Goal: Transaction & Acquisition: Purchase product/service

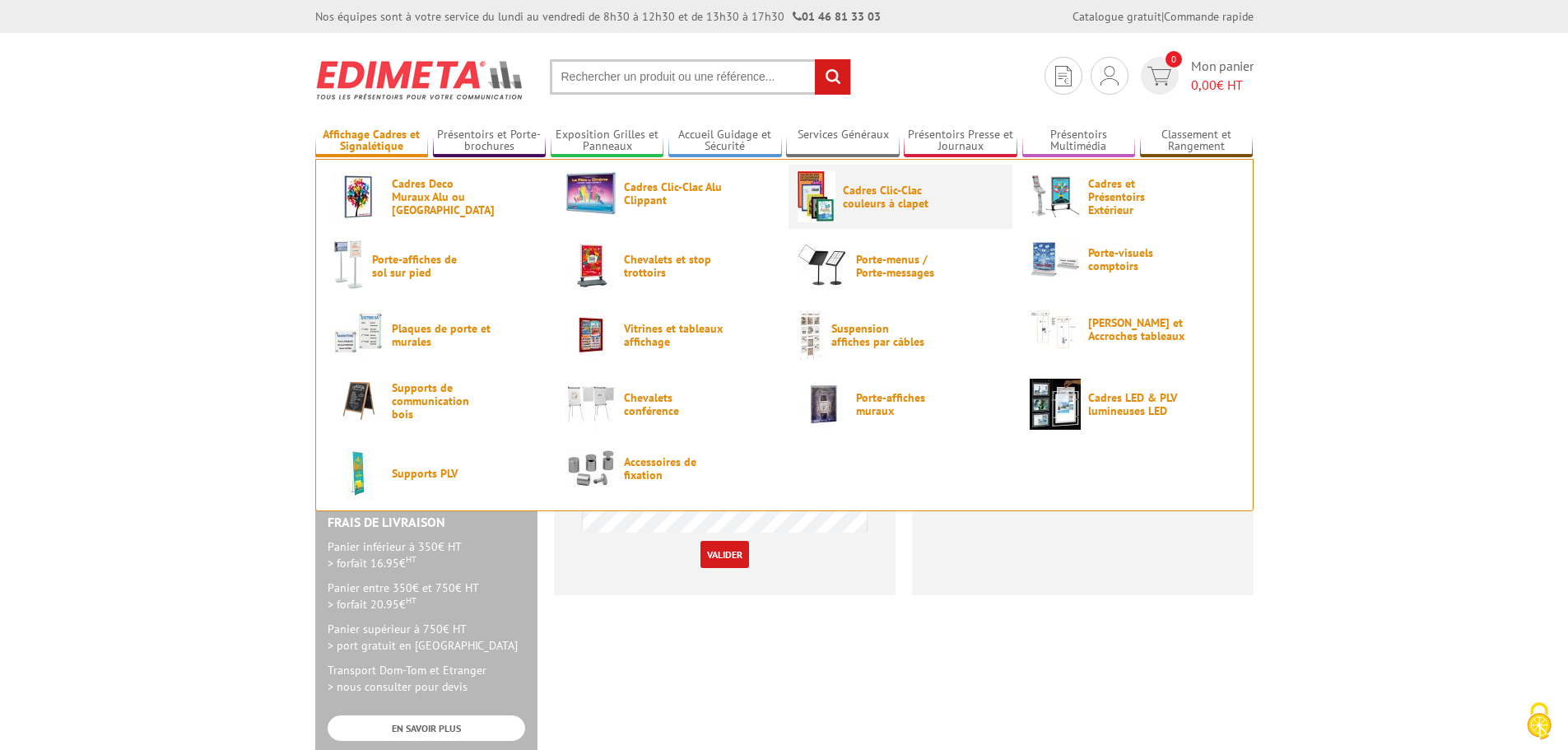
click at [826, 199] on img at bounding box center [816, 197] width 38 height 51
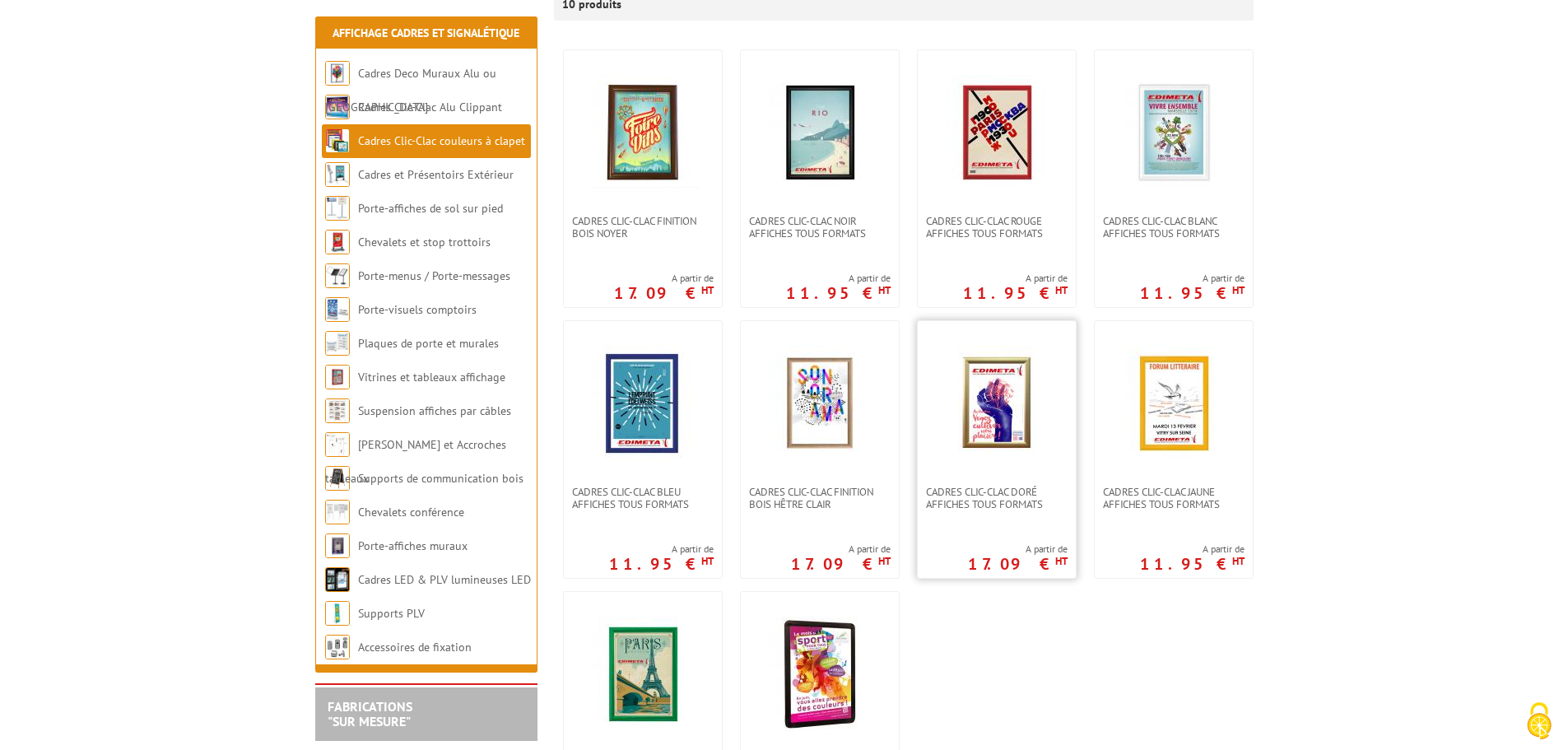
scroll to position [329, 0]
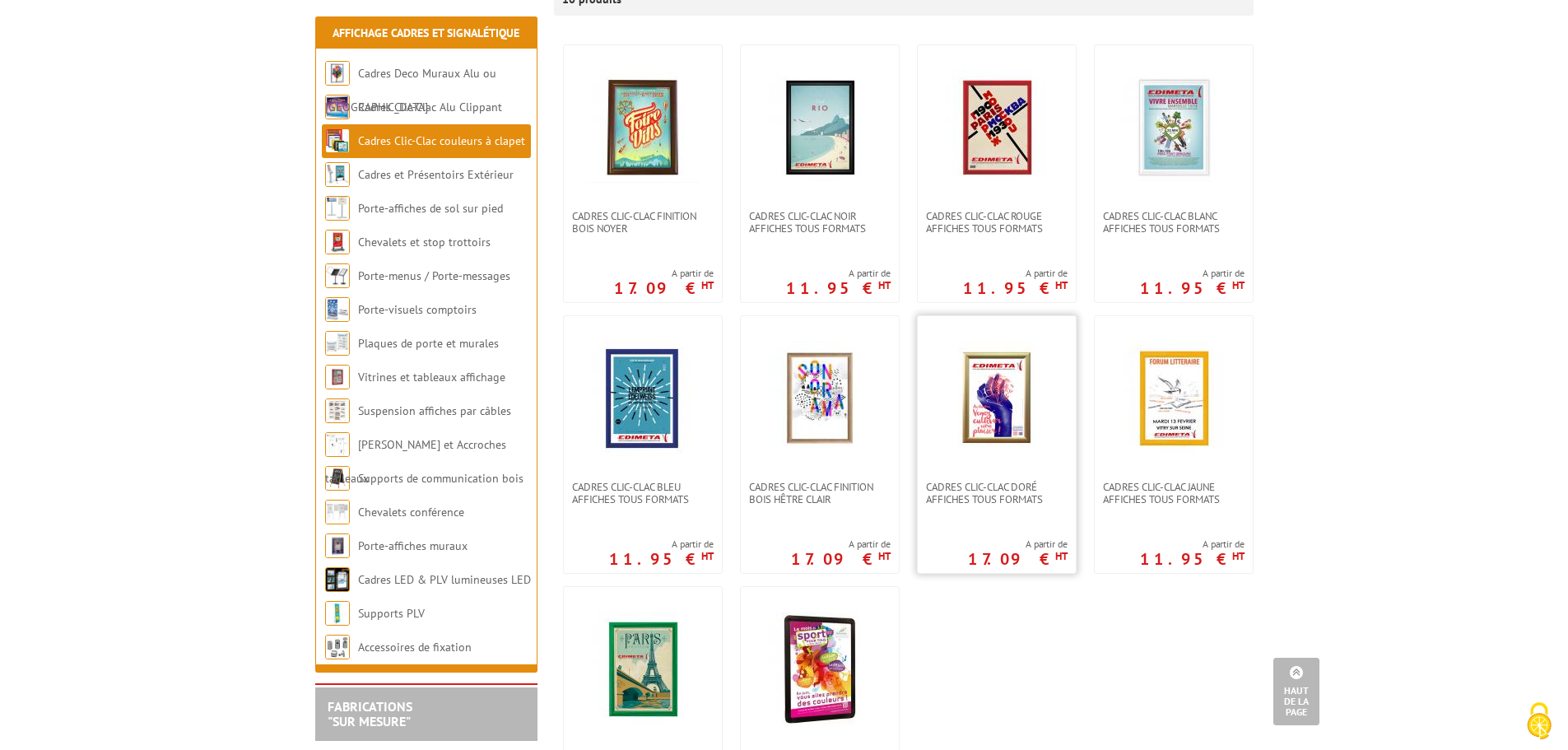
click at [1024, 443] on img at bounding box center [997, 398] width 77 height 115
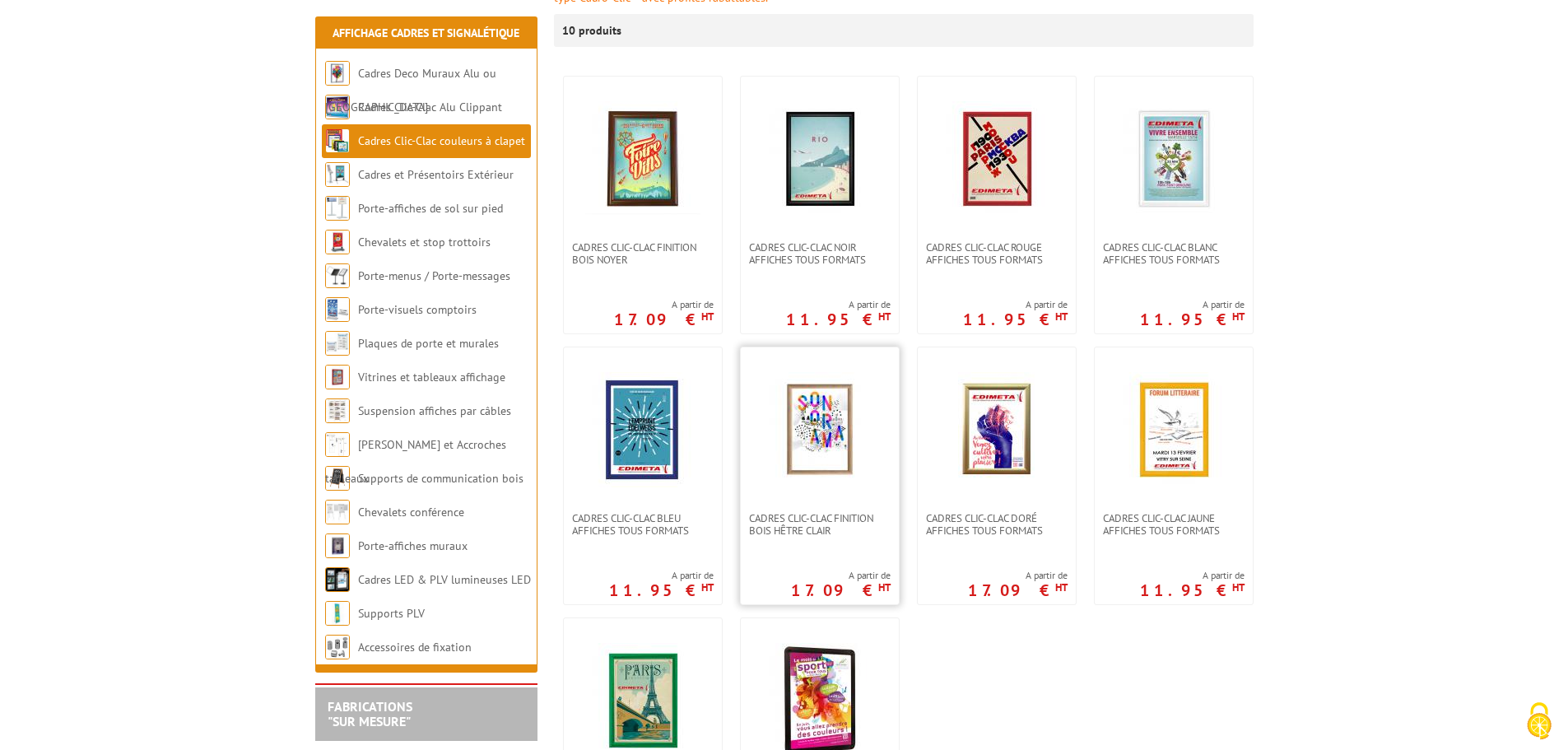
click at [821, 424] on img at bounding box center [820, 429] width 115 height 115
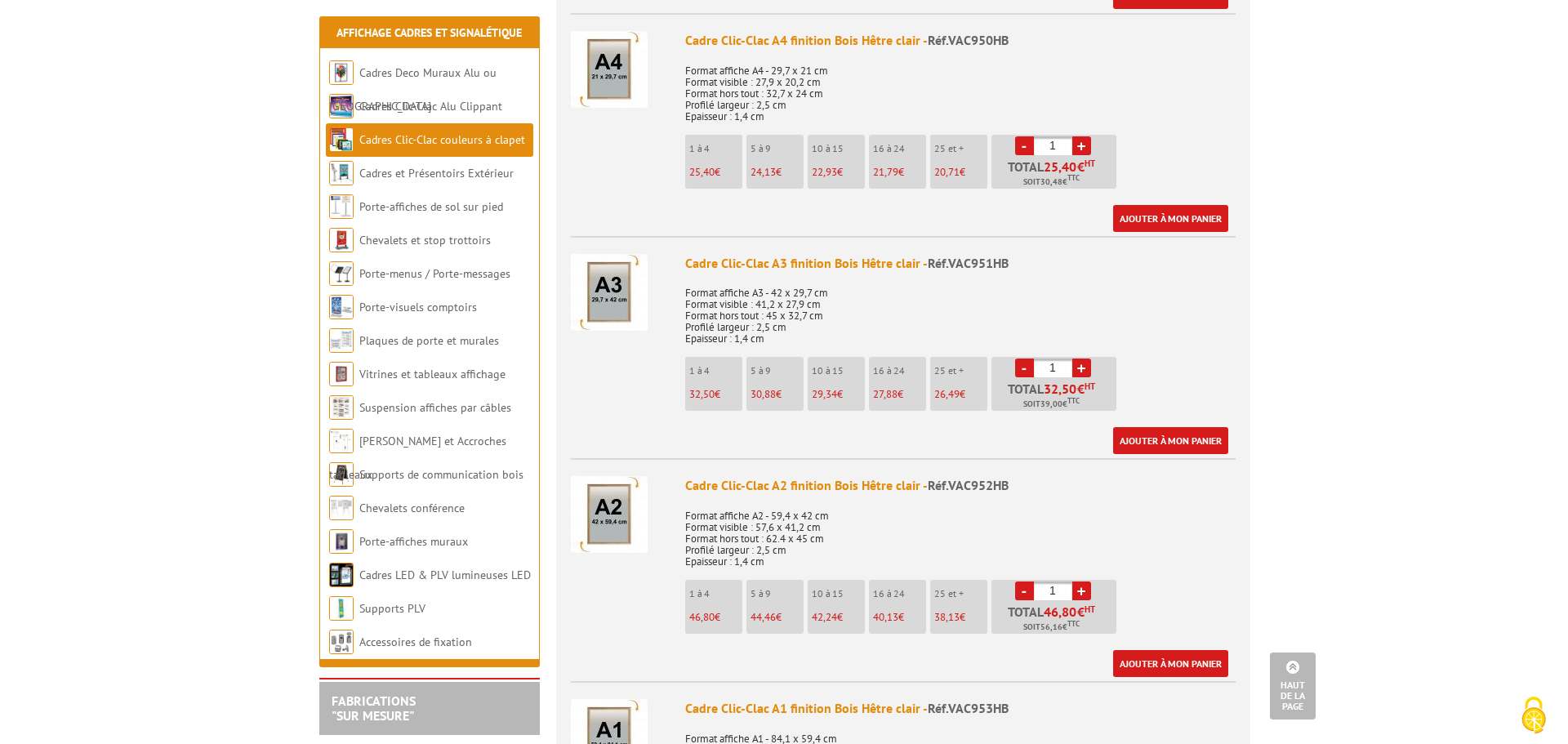
scroll to position [898, 0]
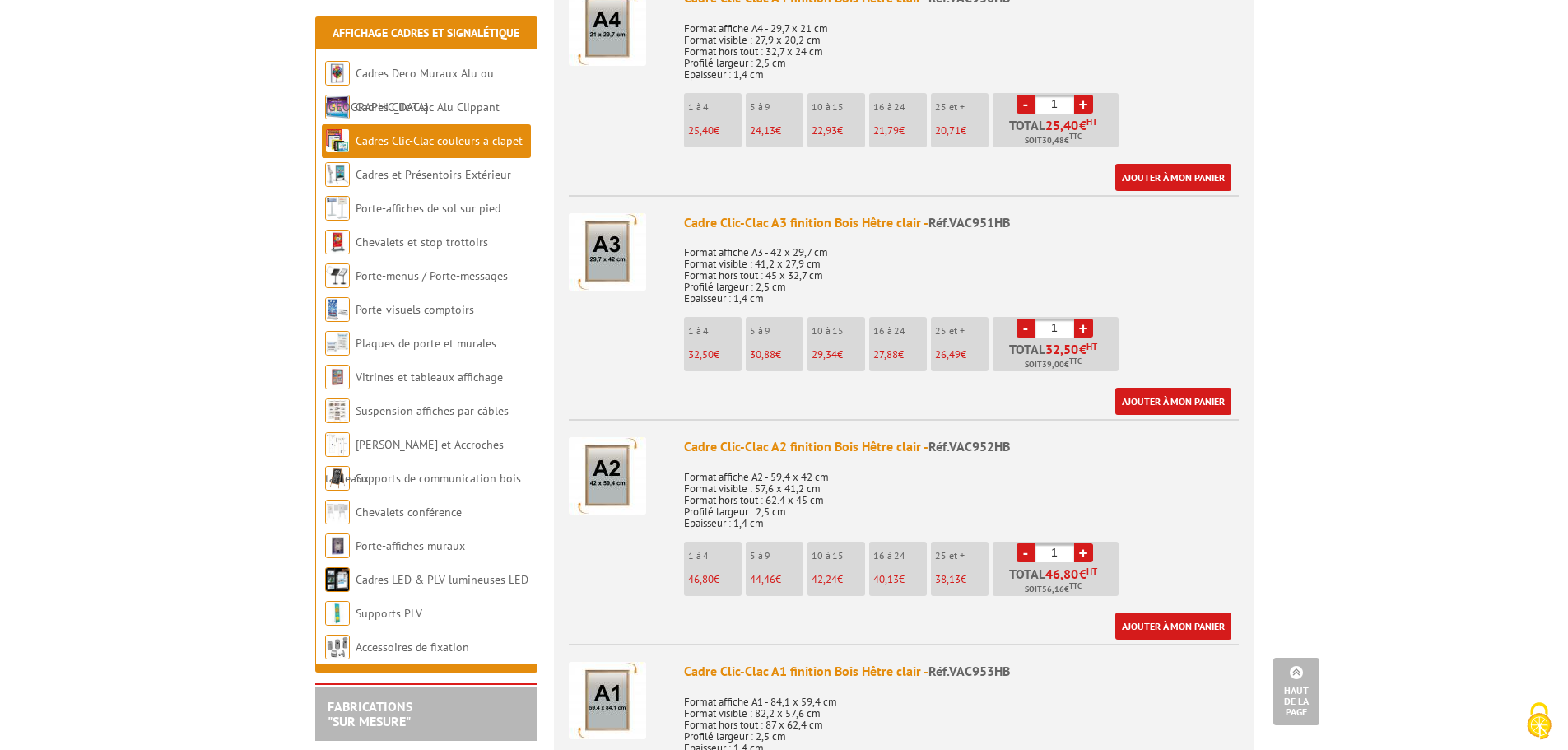
click at [1082, 328] on link "+" at bounding box center [1083, 327] width 19 height 19
type input "2"
click at [1172, 398] on link "Ajouter à mon panier" at bounding box center [1174, 401] width 116 height 27
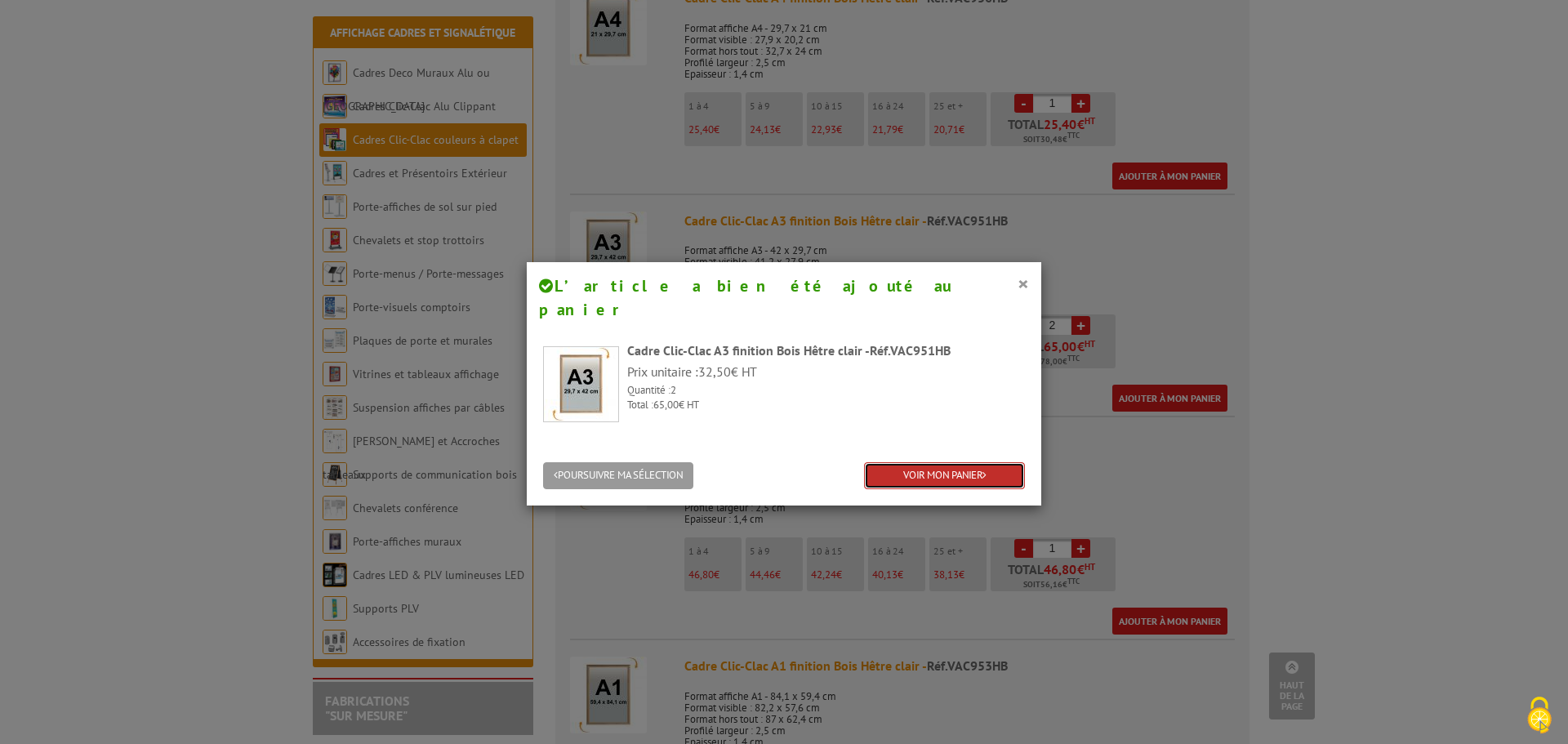
click at [872, 462] on link "VOIR MON PANIER" at bounding box center [944, 475] width 161 height 27
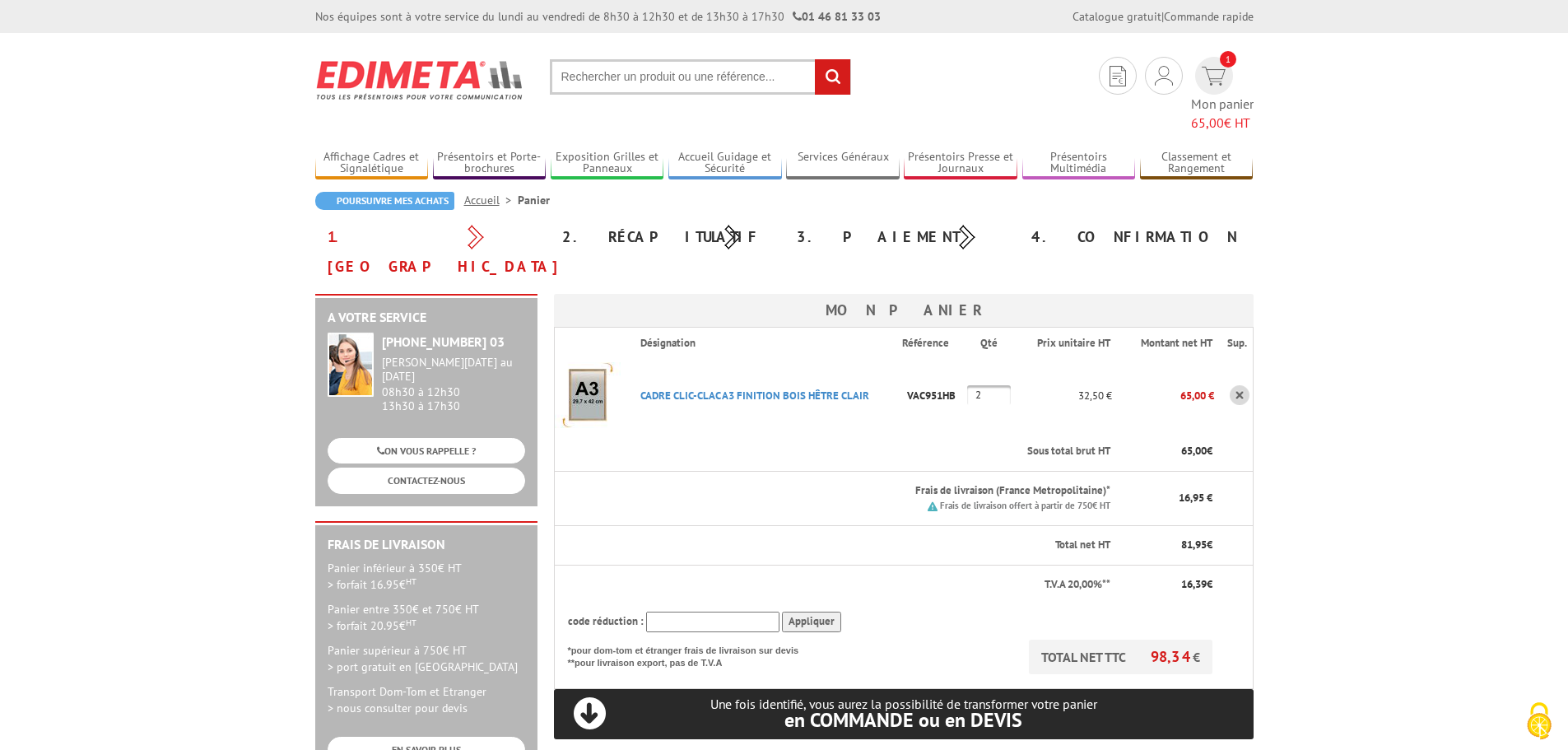
click at [689, 611] on input "text" at bounding box center [712, 621] width 133 height 21
type input "new10"
click at [809, 611] on input "Appliquer" at bounding box center [812, 621] width 59 height 21
